Goal: Task Accomplishment & Management: Manage account settings

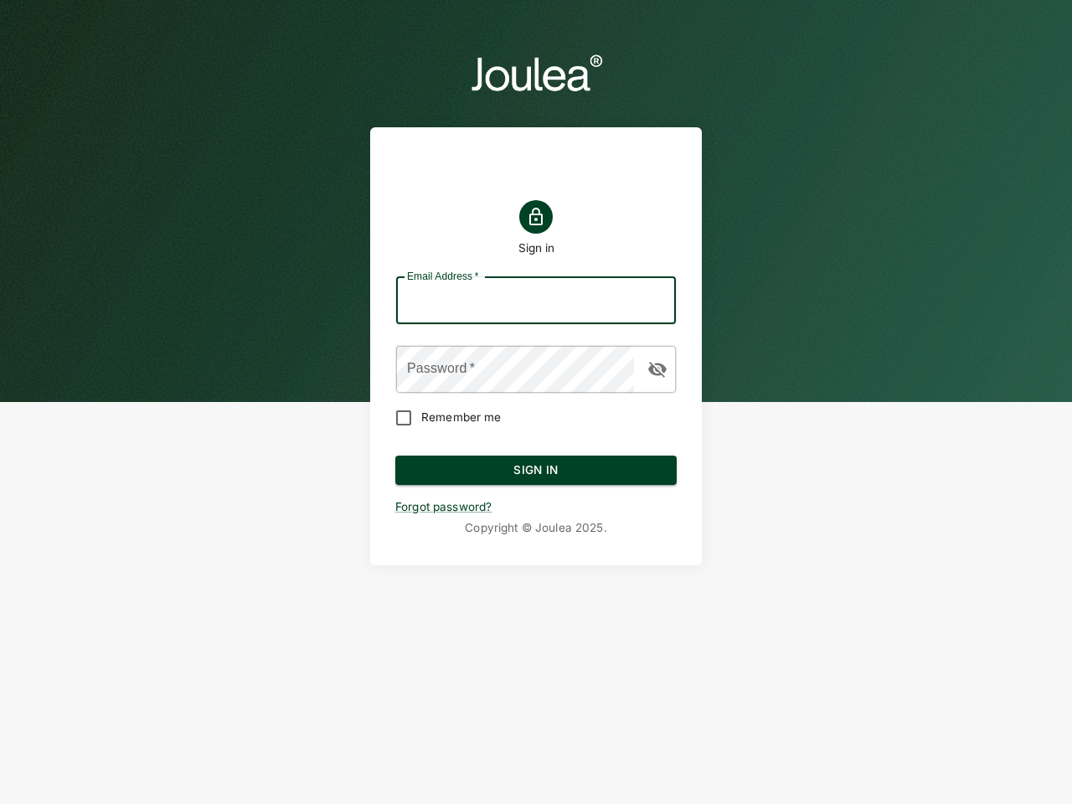
click at [536, 301] on input "Email Address   *" at bounding box center [536, 300] width 280 height 47
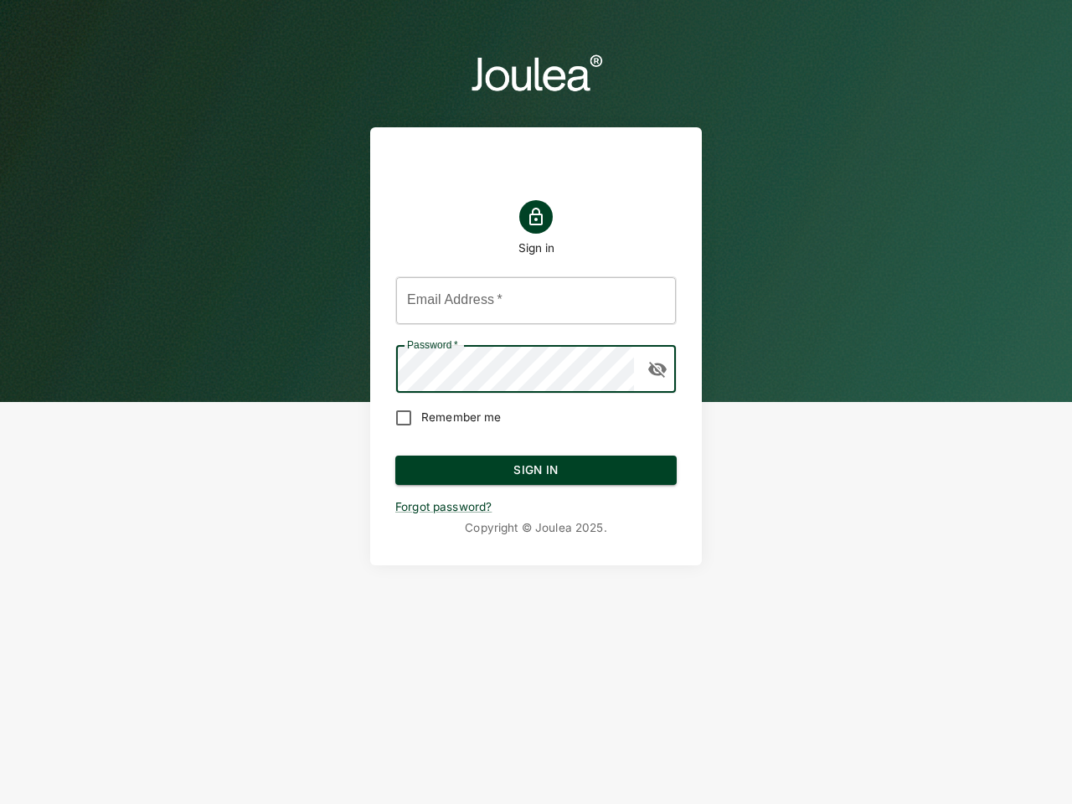
click at [657, 369] on icon "button" at bounding box center [657, 370] width 18 height 16
